Goal: Task Accomplishment & Management: Manage account settings

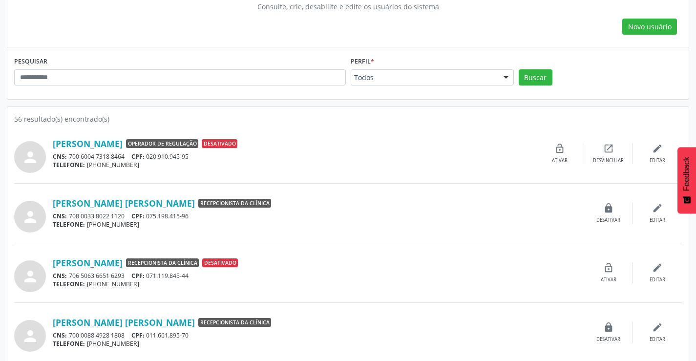
scroll to position [98, 0]
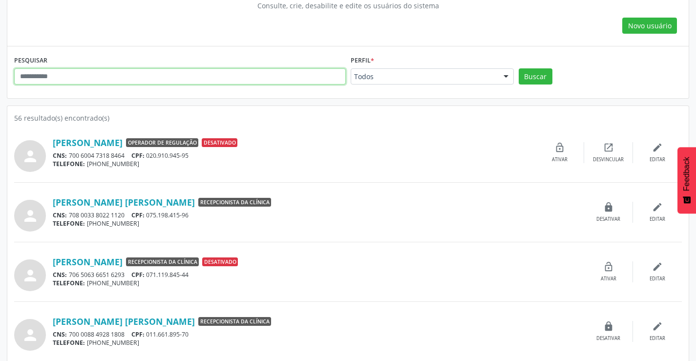
click at [197, 78] on input "text" at bounding box center [180, 76] width 332 height 17
type input "**********"
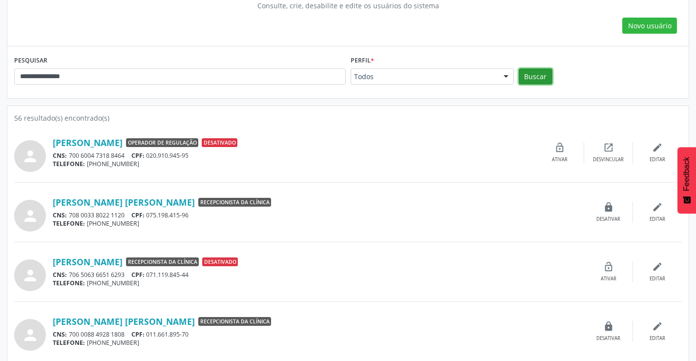
click at [535, 80] on button "Buscar" at bounding box center [536, 76] width 34 height 17
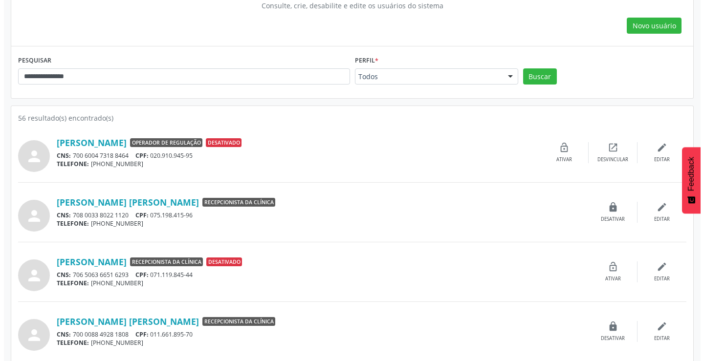
scroll to position [0, 0]
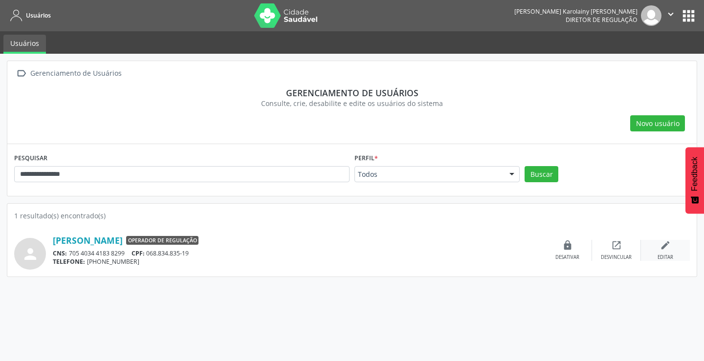
click at [660, 250] on icon "edit" at bounding box center [665, 245] width 11 height 11
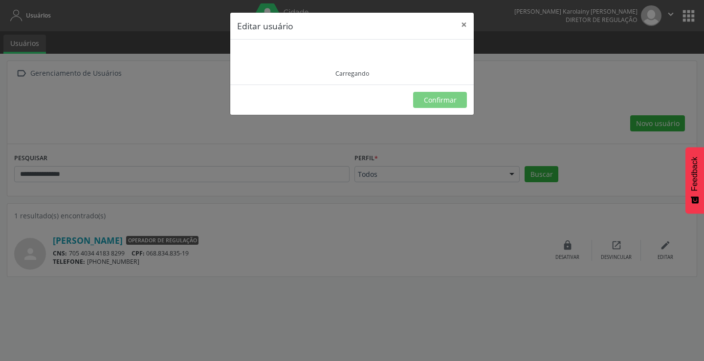
type input "**********"
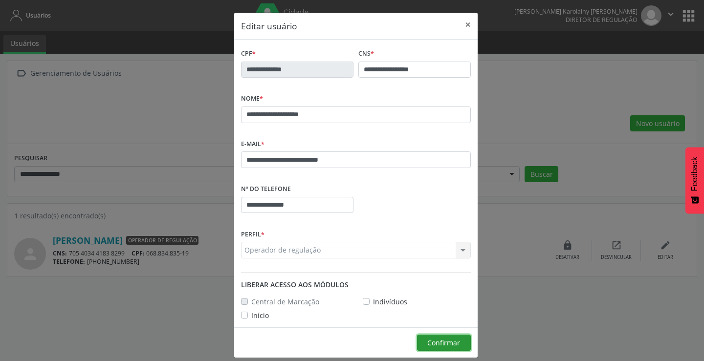
click at [428, 339] on span "Confirmar" at bounding box center [443, 342] width 33 height 9
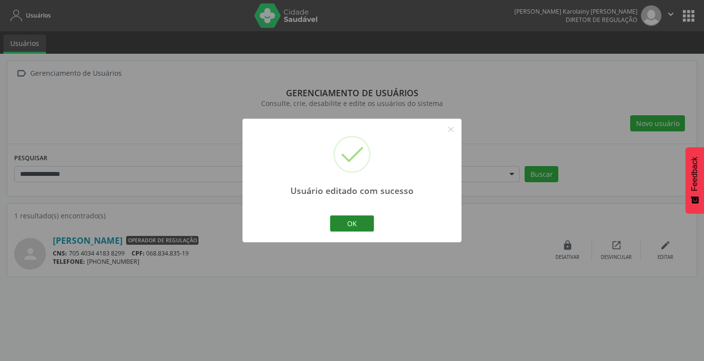
click at [352, 222] on button "OK" at bounding box center [352, 223] width 44 height 17
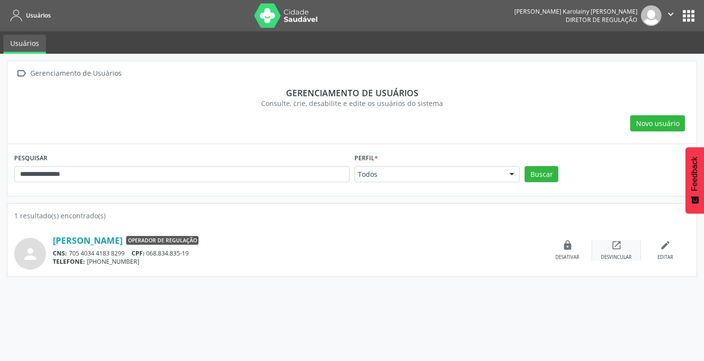
click at [610, 249] on div "open_in_new Desvincular" at bounding box center [616, 250] width 49 height 21
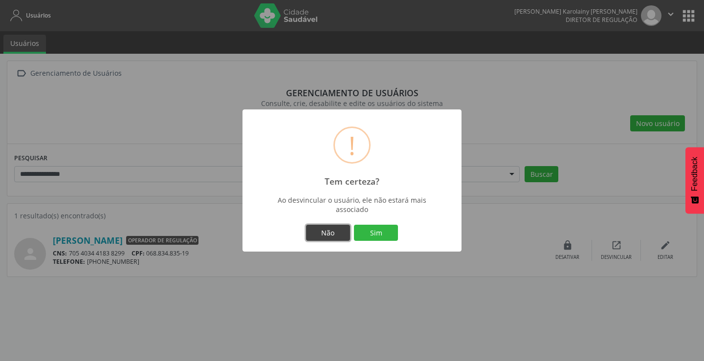
click at [329, 225] on button "Não" at bounding box center [328, 233] width 44 height 17
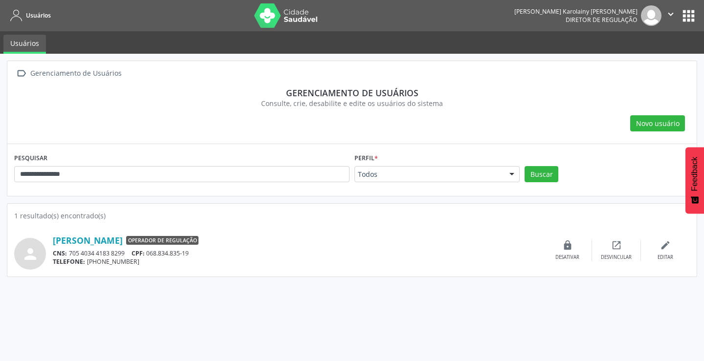
click at [669, 14] on icon "" at bounding box center [670, 14] width 11 height 11
click at [630, 55] on link "Sair" at bounding box center [645, 60] width 67 height 14
